Goal: Find specific page/section: Find specific page/section

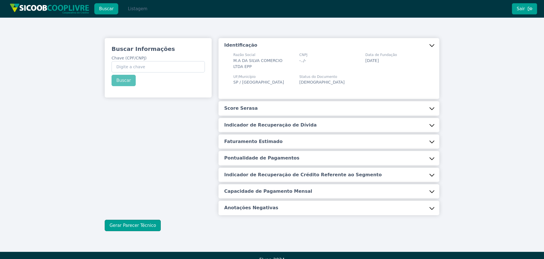
click at [140, 11] on button "Listagem" at bounding box center [137, 8] width 29 height 11
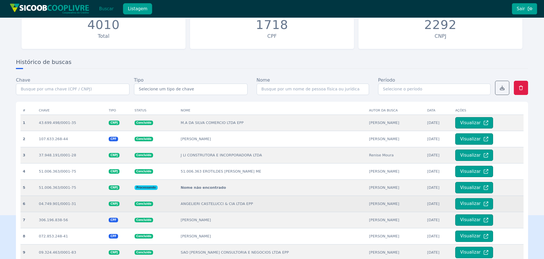
scroll to position [57, 0]
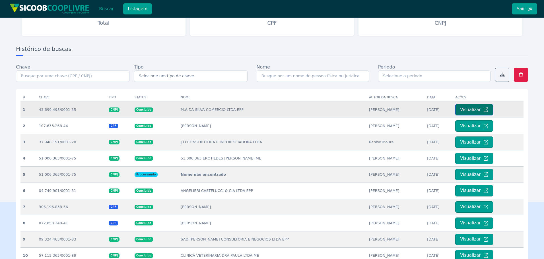
click at [466, 115] on button "Visualizar" at bounding box center [474, 109] width 38 height 11
click at [465, 111] on button "Visualizar" at bounding box center [474, 109] width 38 height 11
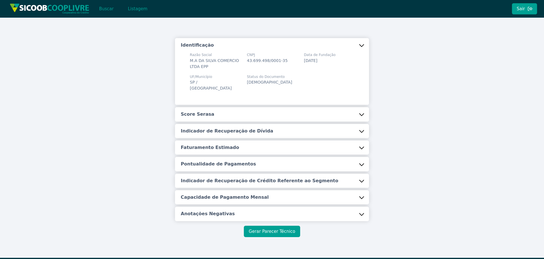
click at [286, 227] on button "Gerar Parecer Técnico" at bounding box center [272, 231] width 56 height 11
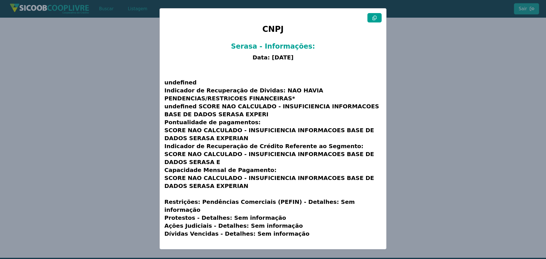
click at [422, 103] on modal-container "CNPJ Serasa - Informações: Data: [DATE] undefined Indicador de Recuperação de D…" at bounding box center [273, 129] width 546 height 259
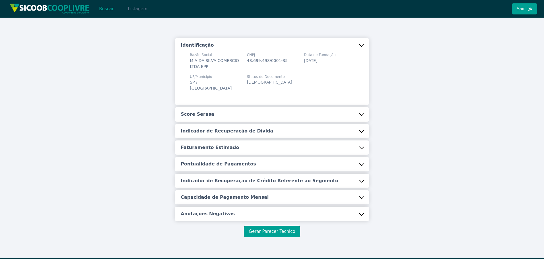
click at [125, 11] on button "Listagem" at bounding box center [137, 8] width 29 height 11
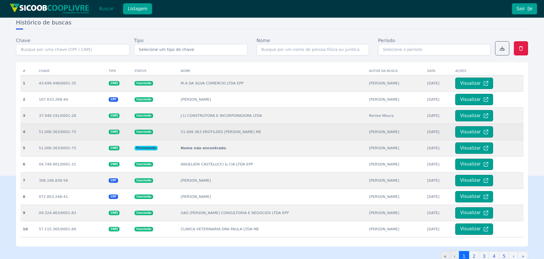
scroll to position [85, 0]
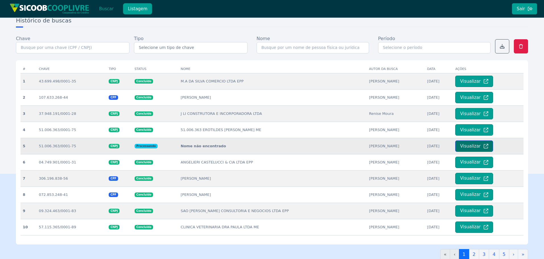
click at [457, 146] on button "Visualizar" at bounding box center [474, 146] width 38 height 11
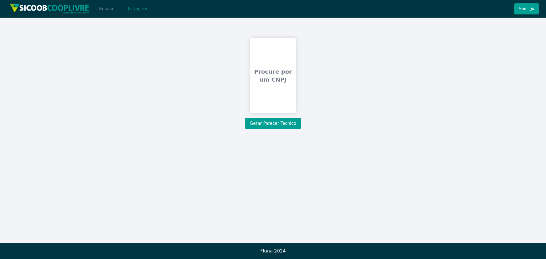
click at [100, 12] on button "Buscar" at bounding box center [106, 8] width 24 height 11
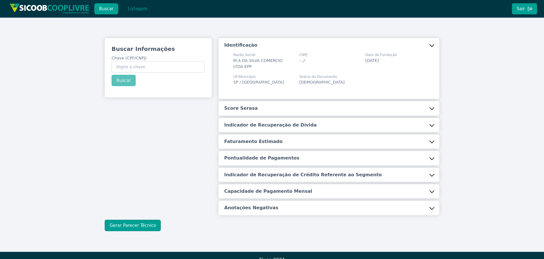
click at [483, 143] on div "Buscar Informações Chave (CPF/CNPJ) Buscar Identificação Razão Social M.A DA SI…" at bounding box center [272, 135] width 544 height 234
click at [139, 8] on button "Listagem" at bounding box center [137, 8] width 29 height 11
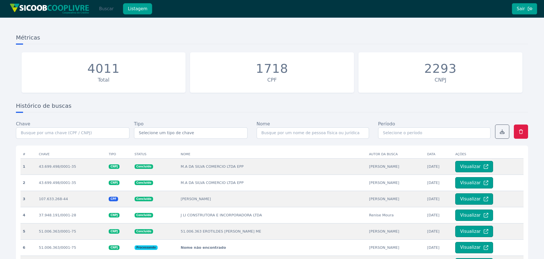
click at [107, 10] on button "Buscar" at bounding box center [106, 8] width 24 height 11
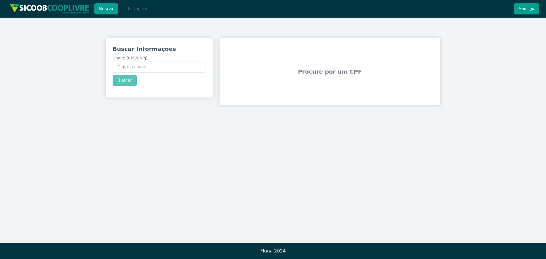
click at [132, 10] on button "Listagem" at bounding box center [137, 8] width 29 height 11
